Goal: Information Seeking & Learning: Check status

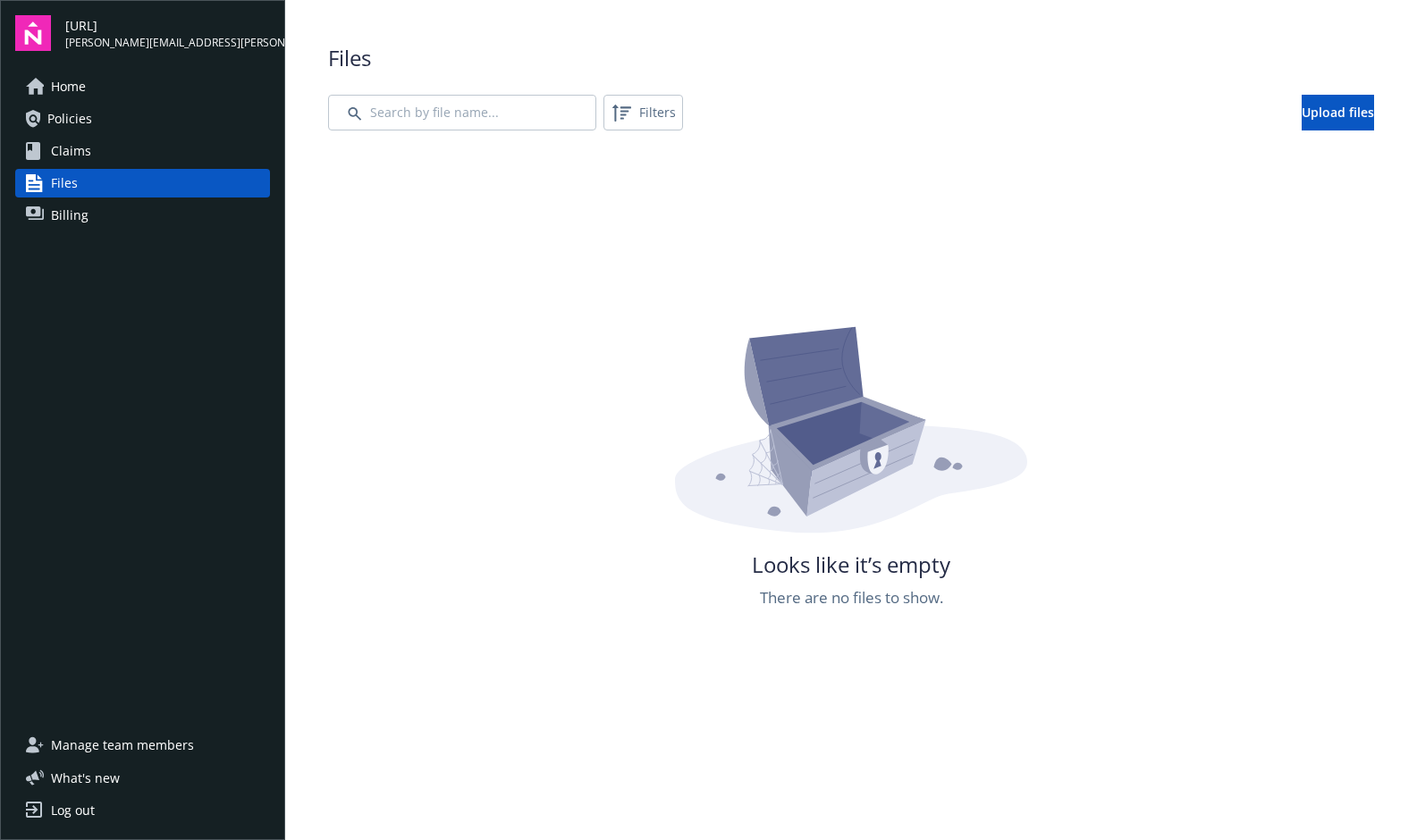
click at [72, 128] on span "Policies" at bounding box center [70, 119] width 45 height 29
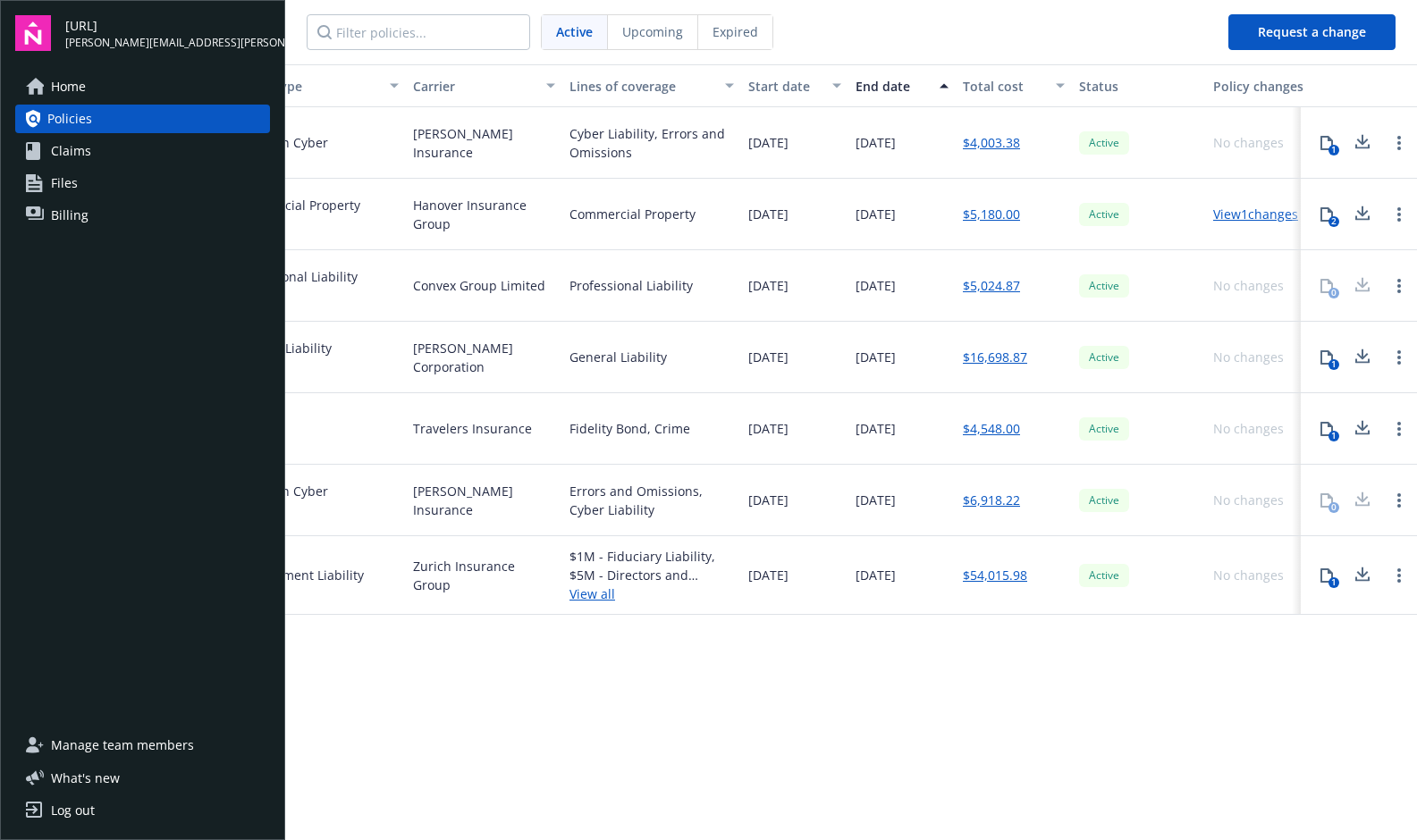
scroll to position [0, 343]
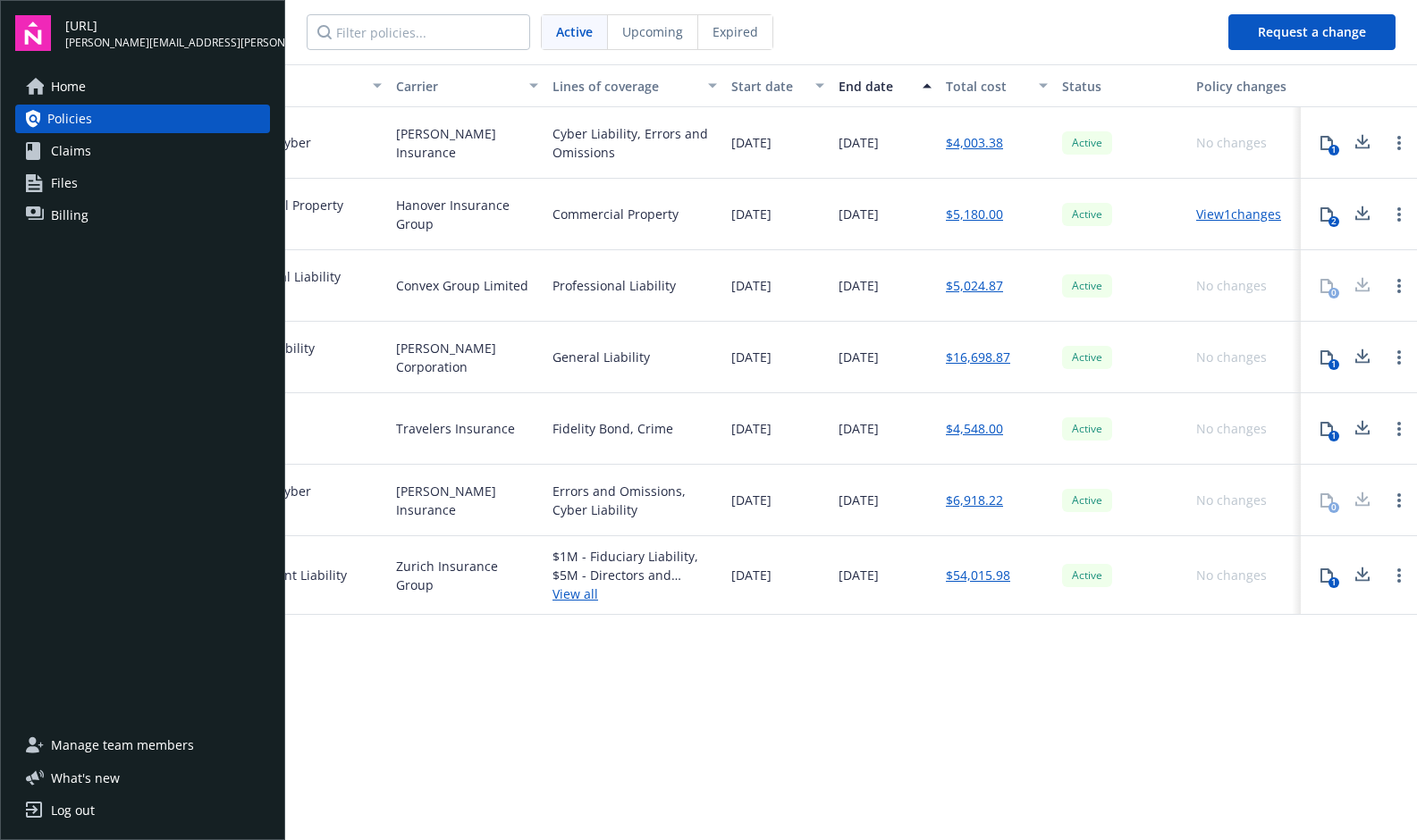
click at [968, 575] on link "$54,015.98" at bounding box center [977, 576] width 64 height 19
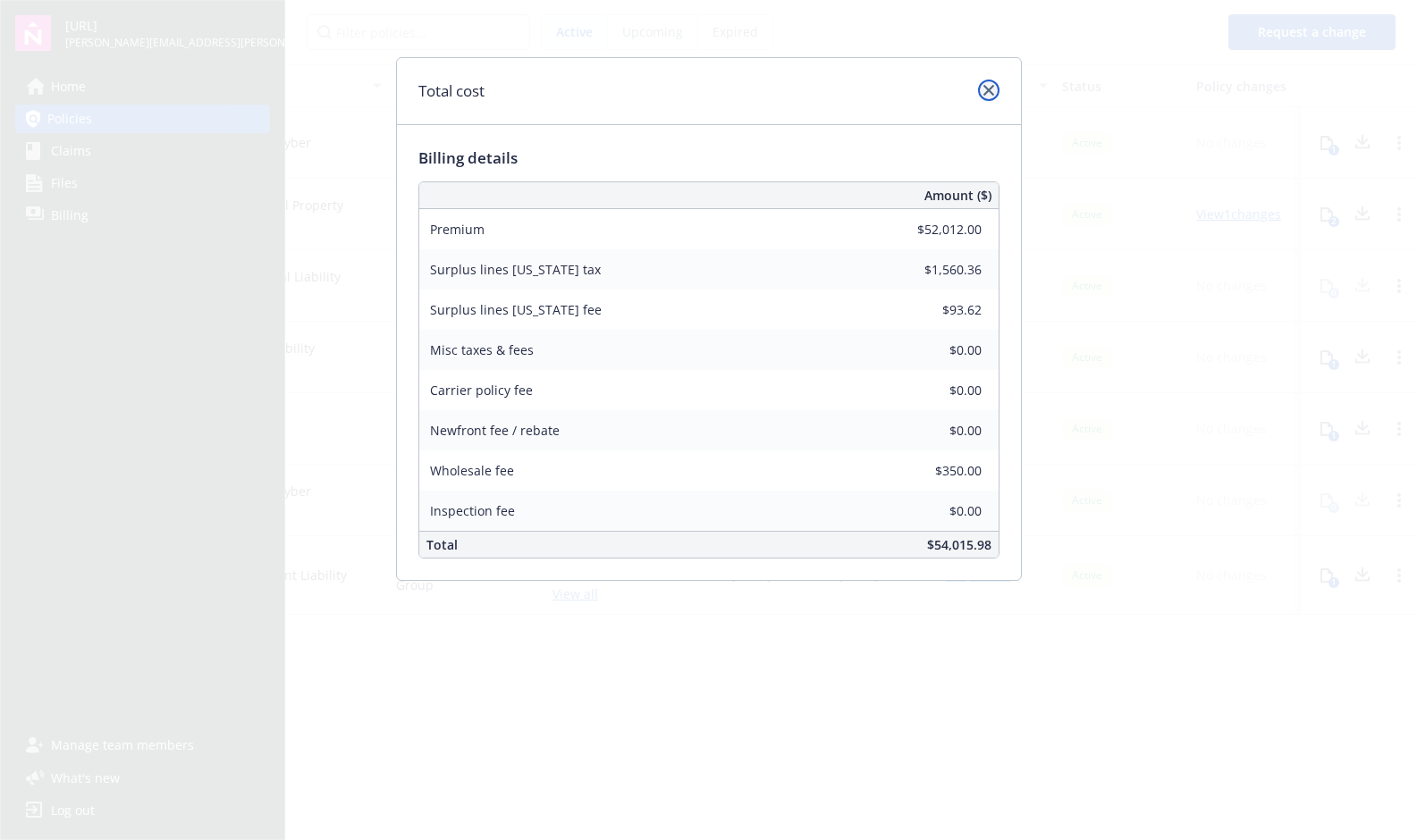
click at [986, 89] on icon "close" at bounding box center [988, 90] width 11 height 10
